Goal: Task Accomplishment & Management: Manage account settings

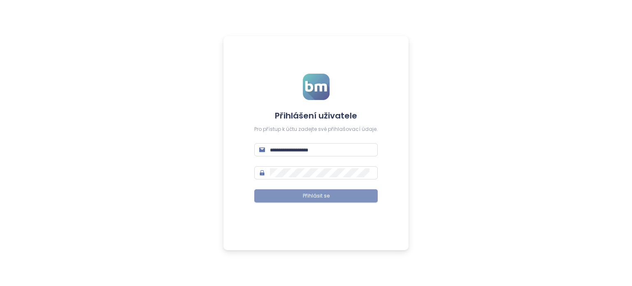
type input "**********"
click at [330, 195] on button "Přihlásit se" at bounding box center [315, 195] width 123 height 13
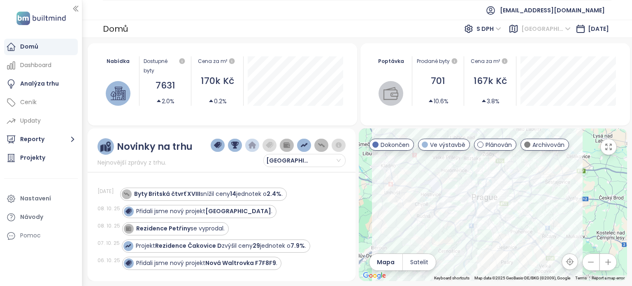
click at [553, 26] on span "[GEOGRAPHIC_DATA]" at bounding box center [546, 29] width 49 height 12
click at [449, 17] on ul "[EMAIL_ADDRESS][DOMAIN_NAME]" at bounding box center [357, 10] width 509 height 20
